Goal: Task Accomplishment & Management: Manage account settings

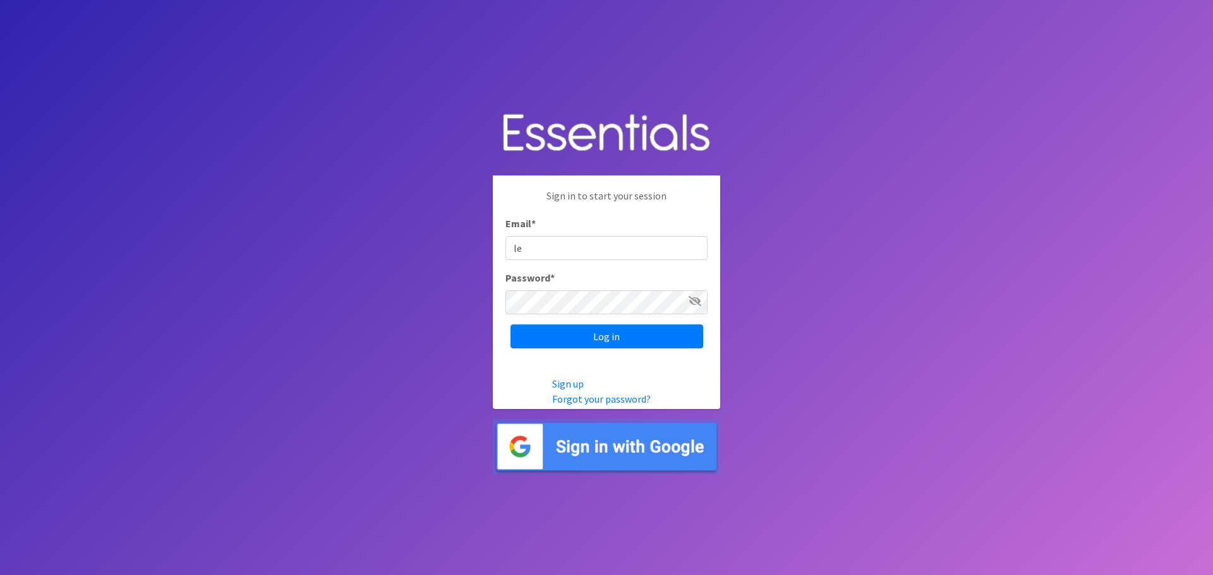
type input "l"
type input "[PERSON_NAME][EMAIL_ADDRESS][DOMAIN_NAME]"
click at [510, 325] on input "Log in" at bounding box center [606, 337] width 193 height 24
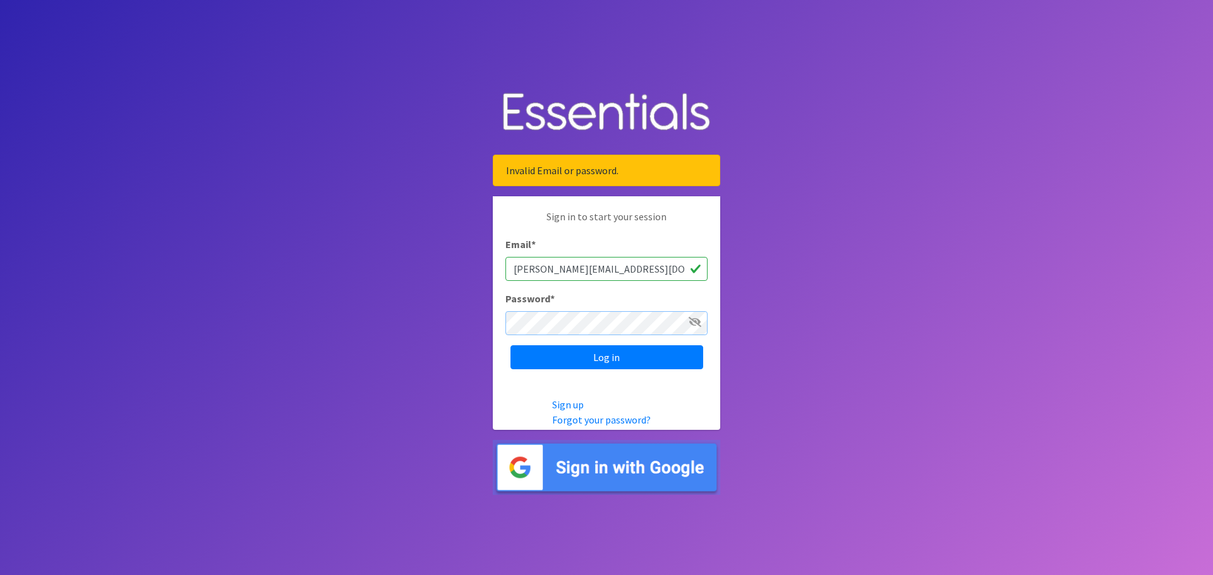
click at [510, 346] on input "Log in" at bounding box center [606, 358] width 193 height 24
click at [581, 424] on link "Forgot your password?" at bounding box center [601, 420] width 99 height 13
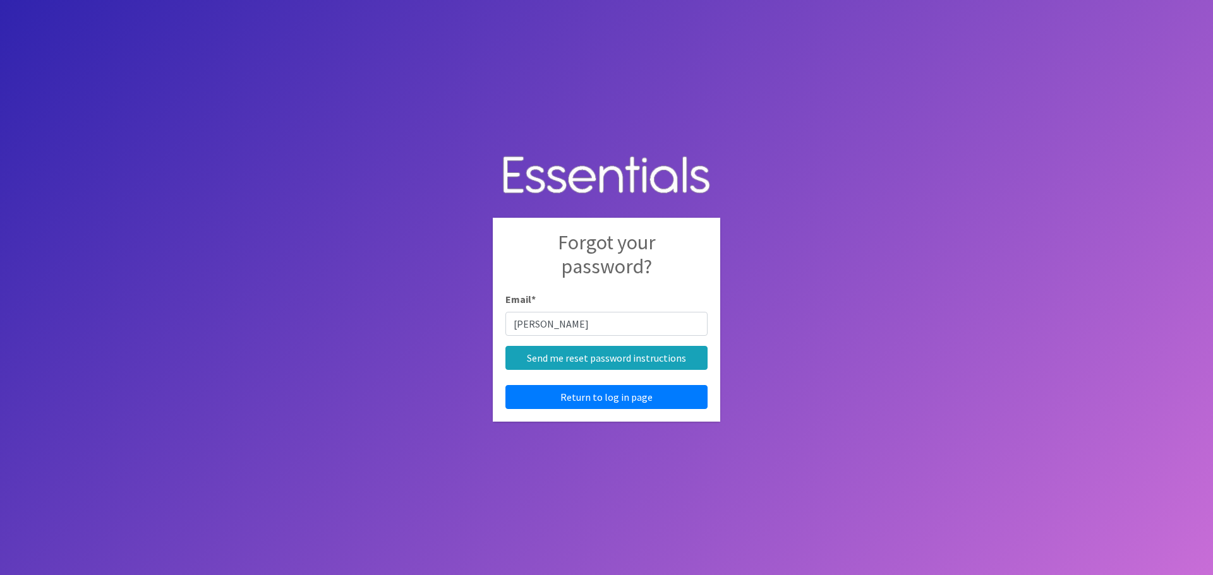
type input "[PERSON_NAME][EMAIL_ADDRESS][DOMAIN_NAME]"
click at [616, 357] on input "Send me reset password instructions" at bounding box center [606, 358] width 202 height 24
